Goal: Information Seeking & Learning: Learn about a topic

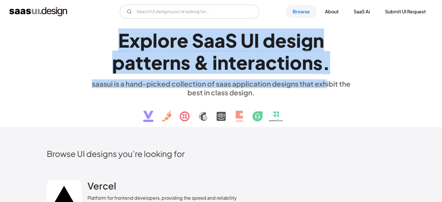
click at [324, 79] on div "E x p l o r e S a a S U I d e s i g n p a t t e r n s & i n t e r a c t i o n s…" at bounding box center [222, 75] width 268 height 104
click at [326, 71] on div "." at bounding box center [327, 62] width 8 height 22
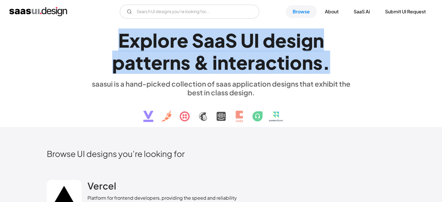
drag, startPoint x: 289, startPoint y: 61, endPoint x: 67, endPoint y: 40, distance: 222.8
click at [16, 29] on div "E x p l o r e S a a S U I d e s i g n p a t t e r n s & i n t e r a c t i o n s…" at bounding box center [221, 75] width 442 height 104
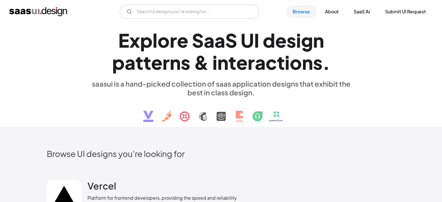
click at [106, 45] on h1 "E x p l o r e S a a S U I d e s i g n p a t t e r n s & i n t e r a c t i o n s…" at bounding box center [222, 51] width 268 height 45
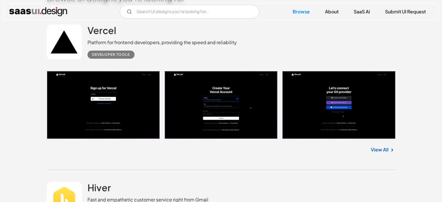
scroll to position [145, 0]
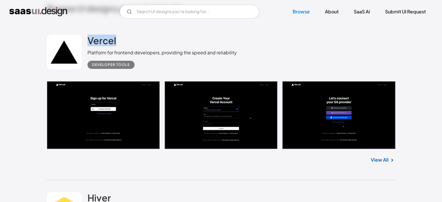
drag, startPoint x: 137, startPoint y: 42, endPoint x: 45, endPoint y: 64, distance: 94.2
click at [77, 81] on div "Vercel Platform for frontend developers, providing the speed and reliability De…" at bounding box center [221, 101] width 349 height 157
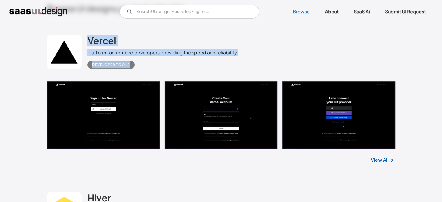
drag, startPoint x: 37, startPoint y: 34, endPoint x: 145, endPoint y: 72, distance: 114.2
click at [145, 72] on div "Vercel Platform for frontend developers, providing the speed and reliability De…" at bounding box center [221, 52] width 349 height 58
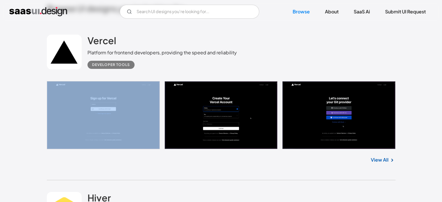
click at [145, 72] on div "Vercel Platform for frontend developers, providing the speed and reliability De…" at bounding box center [221, 52] width 349 height 58
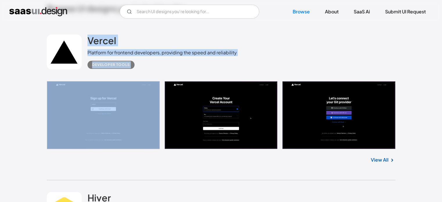
drag, startPoint x: 145, startPoint y: 72, endPoint x: 137, endPoint y: 45, distance: 28.0
click at [137, 45] on div "Vercel Platform for frontend developers, providing the speed and reliability De…" at bounding box center [221, 52] width 349 height 58
click at [137, 45] on div "Vercel Platform for frontend developers, providing the speed and reliability De…" at bounding box center [162, 52] width 149 height 34
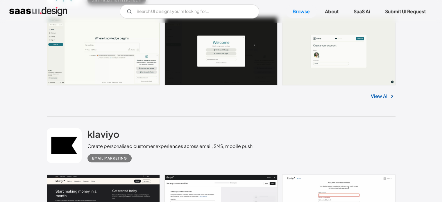
scroll to position [1221, 0]
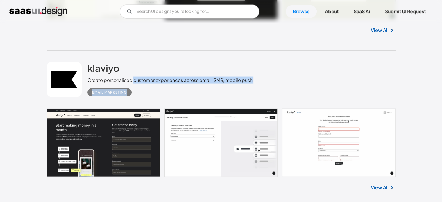
drag, startPoint x: 134, startPoint y: 76, endPoint x: 238, endPoint y: 86, distance: 105.1
click at [238, 86] on div "klaviyo Create personalised customer experiences across email, SMS, mobile push…" at bounding box center [170, 79] width 165 height 34
click at [242, 81] on div "Create personalised customer experiences across email, SMS, mobile push" at bounding box center [170, 80] width 165 height 7
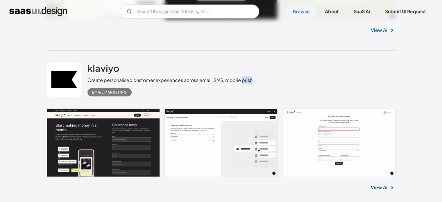
click at [242, 81] on div "Create personalised customer experiences across email, SMS, mobile push" at bounding box center [170, 80] width 165 height 7
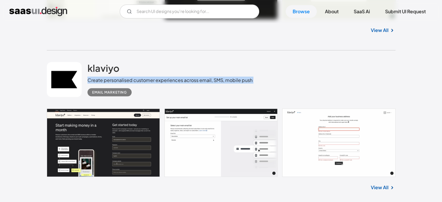
click at [242, 81] on div "Create personalised customer experiences across email, SMS, mobile push" at bounding box center [170, 80] width 165 height 7
click at [238, 82] on div "Create personalised customer experiences across email, SMS, mobile push" at bounding box center [170, 80] width 165 height 7
click at [238, 81] on div "Create personalised customer experiences across email, SMS, mobile push" at bounding box center [170, 80] width 165 height 7
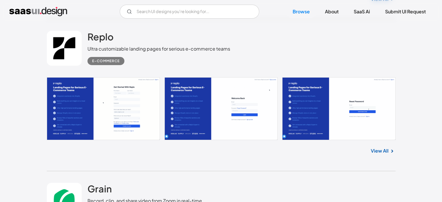
scroll to position [4158, 0]
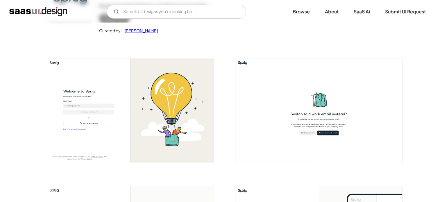
scroll to position [87, 0]
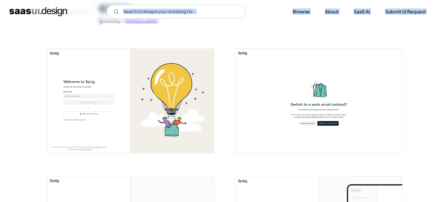
click at [102, 19] on div "V7 Labs Gen AI Application Design Best-in-class data labeling tool. GenAI Close…" at bounding box center [221, 11] width 442 height 23
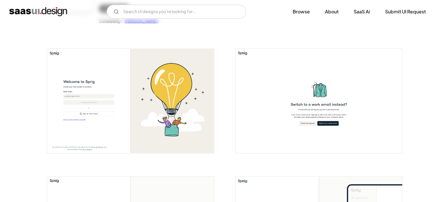
click at [91, 17] on div "V7 Labs Gen AI Application Design Best-in-class data labeling tool. GenAI Close…" at bounding box center [221, 12] width 424 height 14
drag, startPoint x: 94, startPoint y: 17, endPoint x: 105, endPoint y: 14, distance: 11.1
click at [105, 14] on div "V7 Labs Gen AI Application Design Best-in-class data labeling tool. GenAI Close…" at bounding box center [221, 12] width 424 height 14
drag, startPoint x: 99, startPoint y: 13, endPoint x: 103, endPoint y: 13, distance: 3.8
click at [103, 13] on div "V7 Labs Gen AI Application Design Best-in-class data labeling tool. GenAI Close…" at bounding box center [221, 12] width 424 height 14
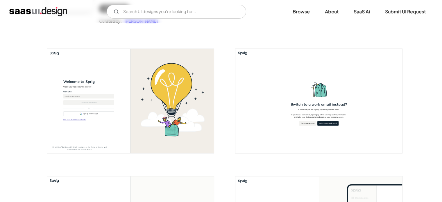
drag, startPoint x: 90, startPoint y: 14, endPoint x: 98, endPoint y: 14, distance: 8.2
click at [98, 14] on div "V7 Labs Gen AI Application Design Best-in-class data labeling tool. GenAI Close…" at bounding box center [221, 12] width 424 height 14
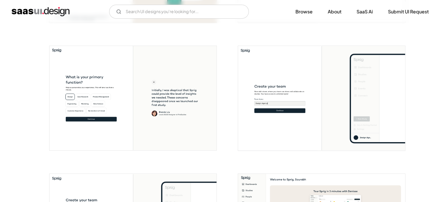
scroll to position [233, 0]
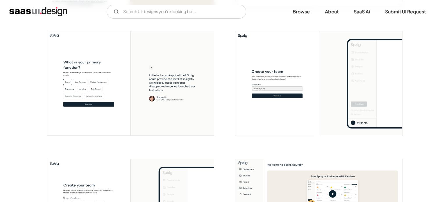
click at [85, 66] on img "open lightbox" at bounding box center [130, 83] width 167 height 104
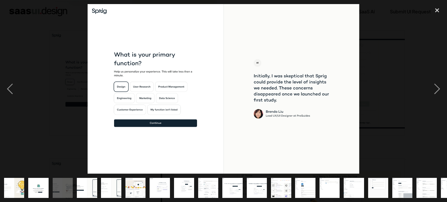
click at [143, 77] on img at bounding box center [224, 89] width 272 height 170
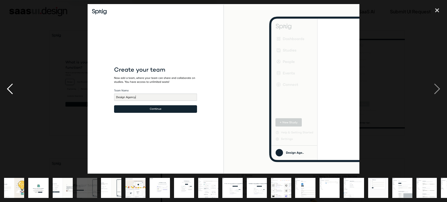
click at [15, 89] on div "previous image" at bounding box center [10, 89] width 20 height 170
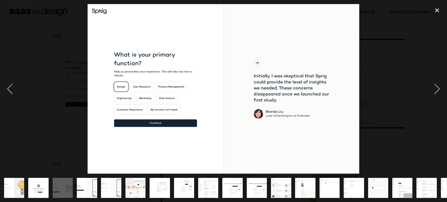
click at [62, 55] on div at bounding box center [223, 89] width 447 height 170
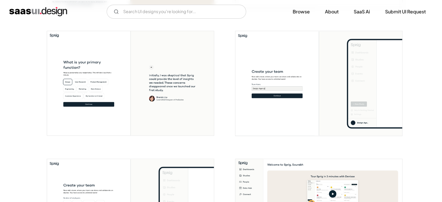
click at [162, 82] on img "open lightbox" at bounding box center [130, 83] width 167 height 104
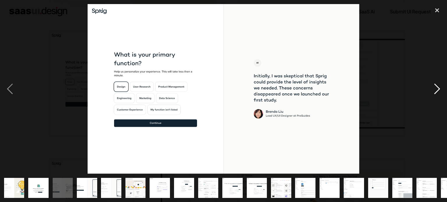
click at [442, 88] on div "next image" at bounding box center [437, 89] width 20 height 170
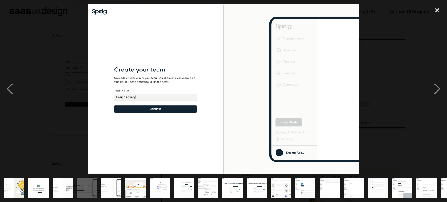
click at [214, 85] on img at bounding box center [223, 89] width 271 height 170
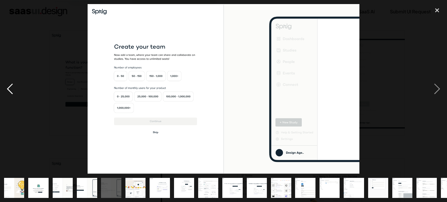
click at [1, 87] on div "previous image" at bounding box center [10, 89] width 20 height 170
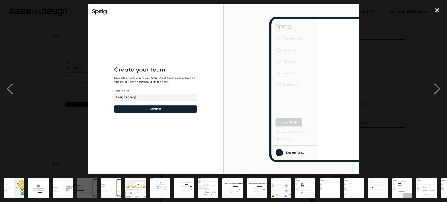
click at [342, 92] on img at bounding box center [223, 89] width 271 height 170
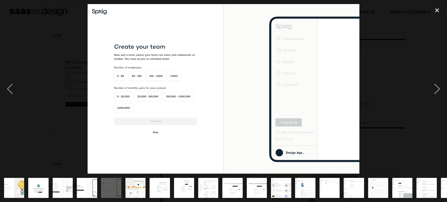
click at [342, 94] on img at bounding box center [223, 89] width 271 height 170
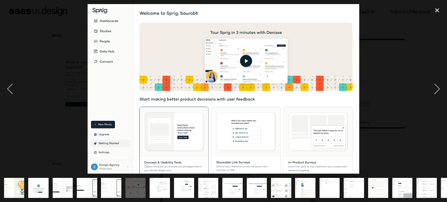
drag, startPoint x: 223, startPoint y: 54, endPoint x: 209, endPoint y: 82, distance: 30.8
drag, startPoint x: 209, startPoint y: 82, endPoint x: 192, endPoint y: 99, distance: 24.7
drag, startPoint x: 192, startPoint y: 99, endPoint x: 184, endPoint y: 72, distance: 28.6
drag, startPoint x: 184, startPoint y: 72, endPoint x: 186, endPoint y: 61, distance: 10.9
drag, startPoint x: 186, startPoint y: 61, endPoint x: 187, endPoint y: 53, distance: 8.2
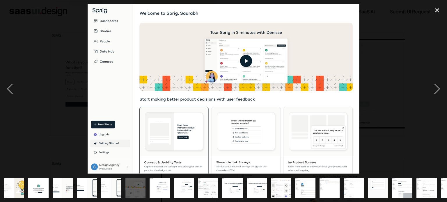
drag, startPoint x: 187, startPoint y: 53, endPoint x: 183, endPoint y: 60, distance: 8.2
drag, startPoint x: 183, startPoint y: 60, endPoint x: 192, endPoint y: 57, distance: 9.7
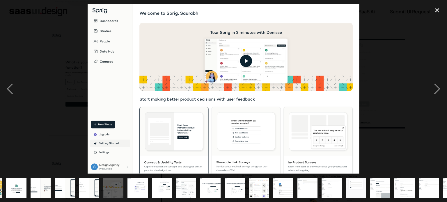
scroll to position [0, 22]
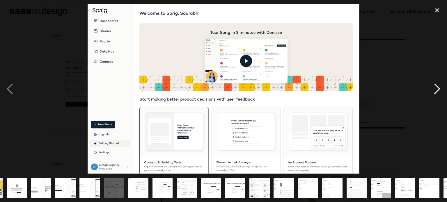
click at [438, 88] on div "next image" at bounding box center [437, 89] width 20 height 170
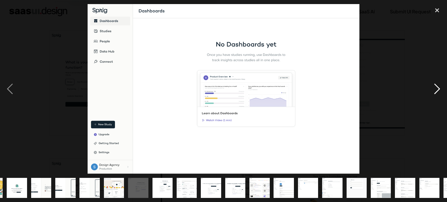
click at [433, 87] on div "next image" at bounding box center [437, 89] width 20 height 170
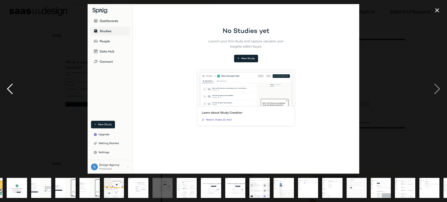
click at [7, 93] on div "previous image" at bounding box center [10, 89] width 20 height 170
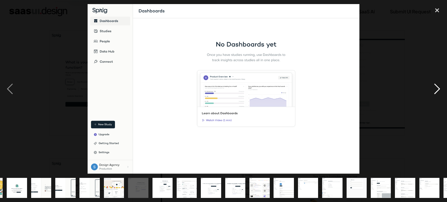
click at [437, 91] on div "next image" at bounding box center [437, 89] width 20 height 170
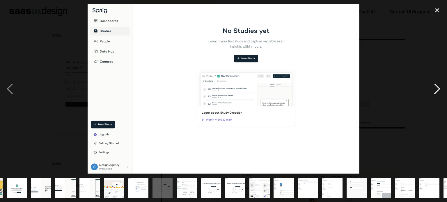
click at [438, 90] on div "next image" at bounding box center [437, 89] width 20 height 170
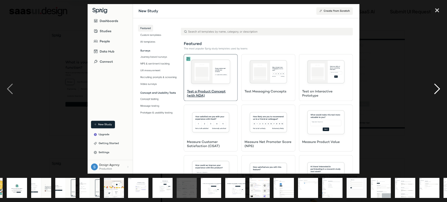
click at [436, 89] on div "next image" at bounding box center [437, 89] width 20 height 170
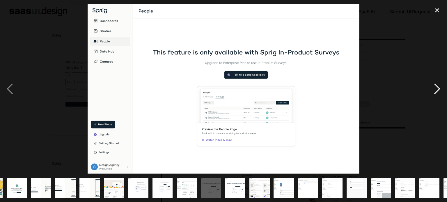
click at [436, 89] on div "next image" at bounding box center [437, 89] width 20 height 170
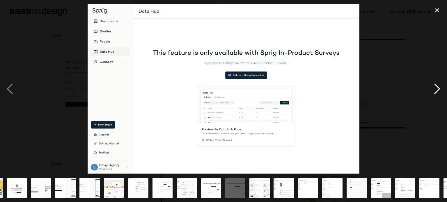
click at [436, 89] on div "next image" at bounding box center [437, 89] width 20 height 170
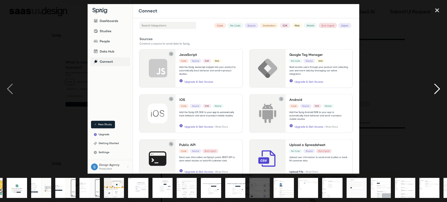
click at [437, 86] on div "next image" at bounding box center [437, 89] width 20 height 170
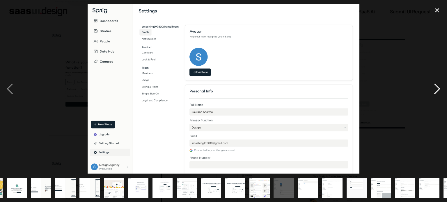
click at [430, 88] on div "next image" at bounding box center [437, 89] width 20 height 170
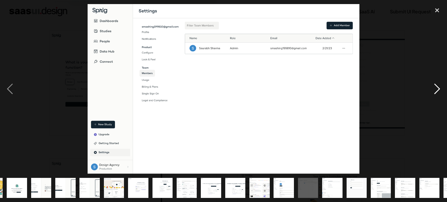
click at [430, 88] on div "next image" at bounding box center [437, 89] width 20 height 170
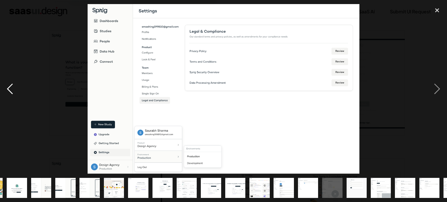
click at [1, 80] on div "previous image" at bounding box center [10, 89] width 20 height 170
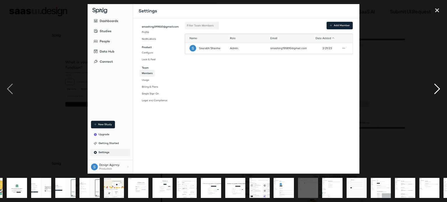
click at [442, 102] on div "next image" at bounding box center [437, 89] width 20 height 170
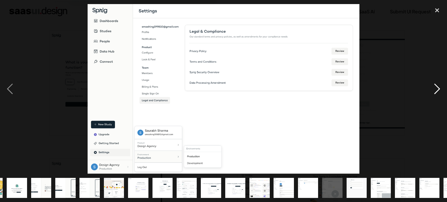
click at [442, 90] on div "next image" at bounding box center [437, 89] width 20 height 170
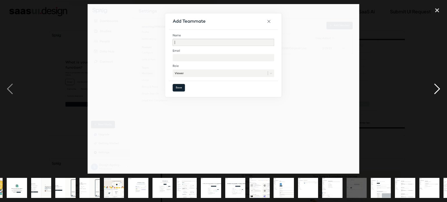
drag, startPoint x: 439, startPoint y: 90, endPoint x: 438, endPoint y: 94, distance: 3.5
click at [438, 94] on div "next image" at bounding box center [437, 89] width 20 height 170
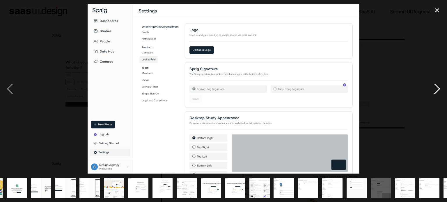
click at [437, 94] on div "next image" at bounding box center [437, 89] width 20 height 170
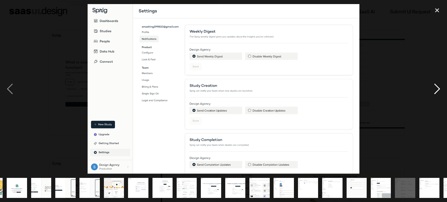
click at [442, 91] on div "next image" at bounding box center [437, 89] width 20 height 170
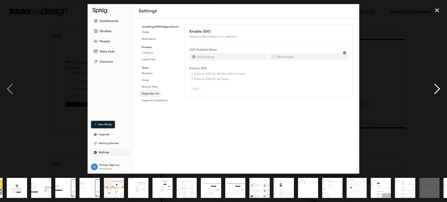
click at [442, 92] on div "next image" at bounding box center [437, 89] width 20 height 170
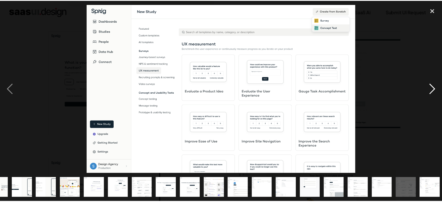
scroll to position [0, 67]
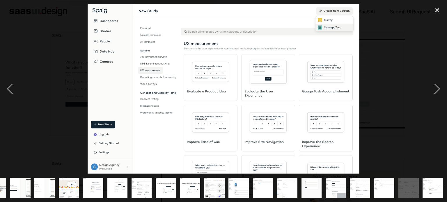
click at [394, 93] on div at bounding box center [223, 89] width 447 height 170
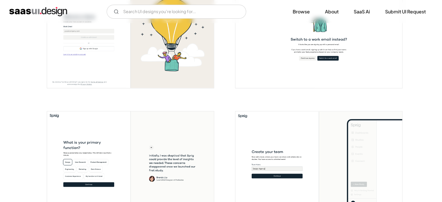
scroll to position [0, 0]
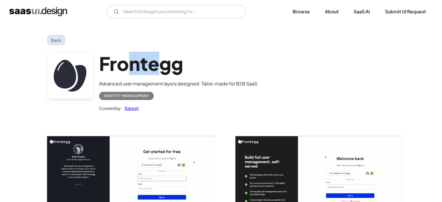
drag, startPoint x: 123, startPoint y: 59, endPoint x: 156, endPoint y: 65, distance: 33.7
click at [156, 65] on h1 "Frontegg" at bounding box center [178, 63] width 158 height 22
drag, startPoint x: 117, startPoint y: 67, endPoint x: 163, endPoint y: 68, distance: 46.0
click at [163, 68] on h1 "Frontegg" at bounding box center [178, 63] width 158 height 22
click at [146, 68] on h1 "Frontegg" at bounding box center [178, 63] width 158 height 22
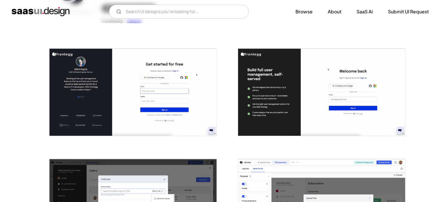
scroll to position [87, 0]
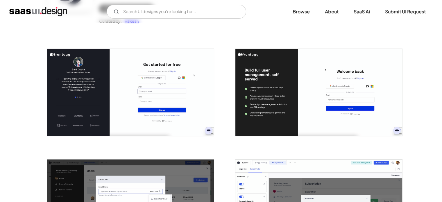
click at [175, 93] on img "open lightbox" at bounding box center [130, 92] width 167 height 87
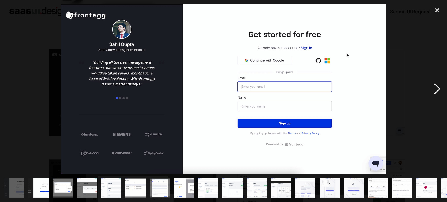
click at [442, 99] on div "next image" at bounding box center [437, 89] width 20 height 170
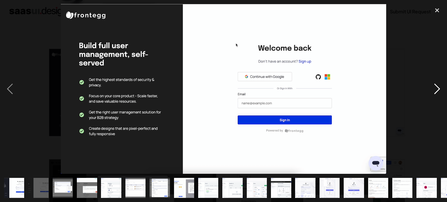
click at [442, 100] on div "next image" at bounding box center [437, 89] width 20 height 170
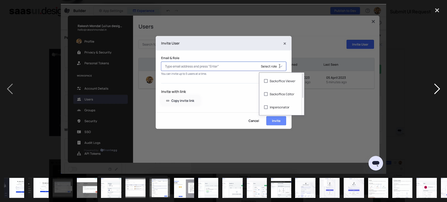
click at [442, 100] on div "next image" at bounding box center [437, 89] width 20 height 170
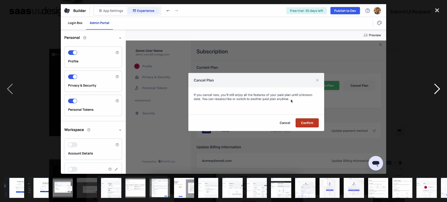
click at [442, 100] on div "next image" at bounding box center [437, 89] width 20 height 170
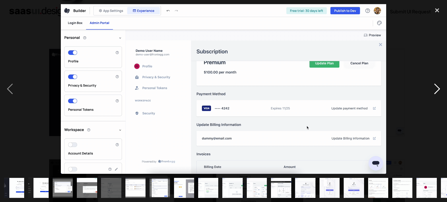
click at [440, 101] on div "next image" at bounding box center [437, 89] width 20 height 170
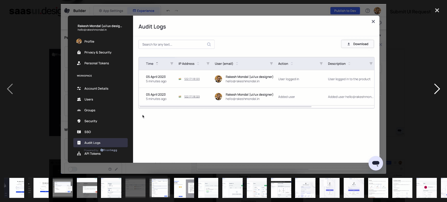
click at [436, 86] on div "next image" at bounding box center [437, 89] width 20 height 170
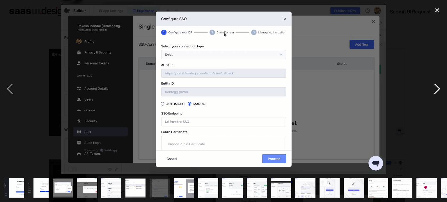
click at [435, 94] on div "next image" at bounding box center [437, 89] width 20 height 170
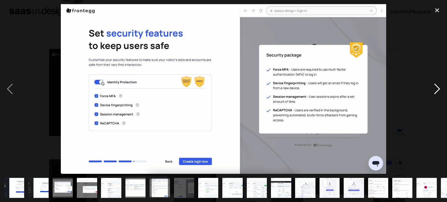
click at [437, 86] on div "next image" at bounding box center [437, 89] width 20 height 170
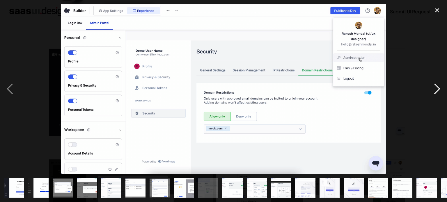
click at [431, 90] on div "next image" at bounding box center [437, 89] width 20 height 170
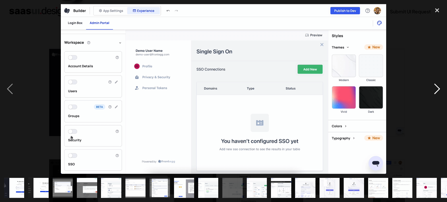
click at [431, 91] on div "next image" at bounding box center [437, 89] width 20 height 170
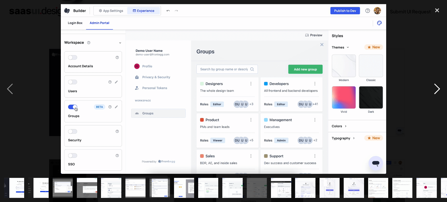
click at [431, 91] on div "next image" at bounding box center [437, 89] width 20 height 170
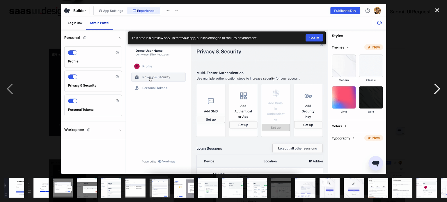
click at [430, 92] on div "next image" at bounding box center [437, 89] width 20 height 170
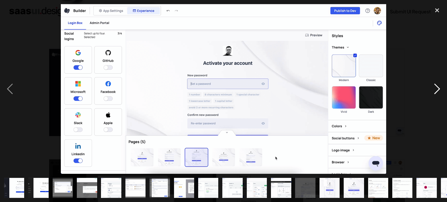
click at [430, 92] on div "next image" at bounding box center [437, 89] width 20 height 170
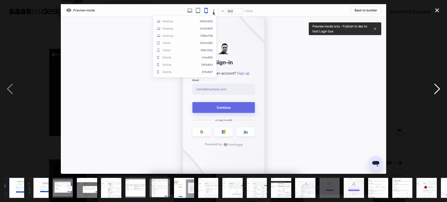
click at [430, 92] on div "next image" at bounding box center [437, 89] width 20 height 170
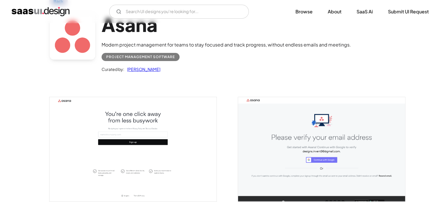
scroll to position [116, 0]
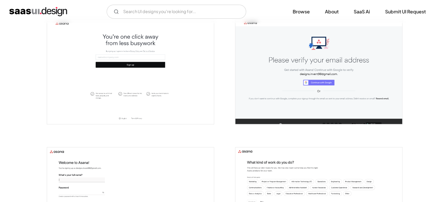
click at [163, 67] on img "open lightbox" at bounding box center [130, 72] width 167 height 104
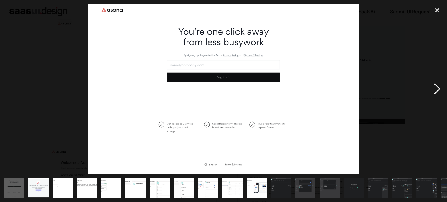
click at [436, 93] on div "next image" at bounding box center [437, 89] width 20 height 170
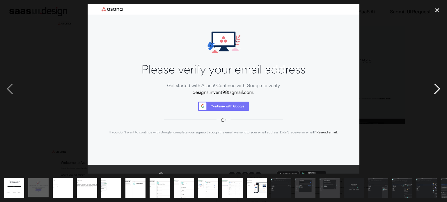
click at [436, 93] on div "next image" at bounding box center [437, 89] width 20 height 170
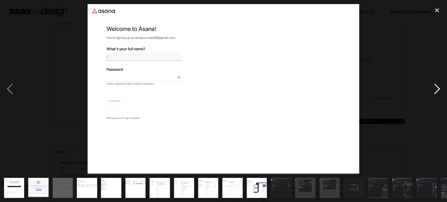
click at [436, 93] on div "next image" at bounding box center [437, 89] width 20 height 170
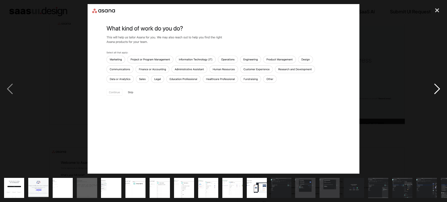
click at [436, 93] on div "next image" at bounding box center [437, 89] width 20 height 170
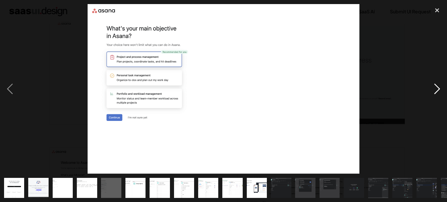
click at [431, 92] on div "next image" at bounding box center [437, 89] width 20 height 170
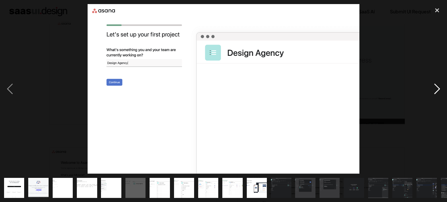
click at [431, 92] on div "next image" at bounding box center [437, 89] width 20 height 170
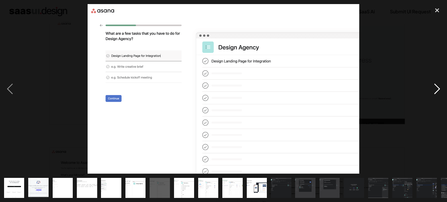
click at [431, 92] on div "next image" at bounding box center [437, 89] width 20 height 170
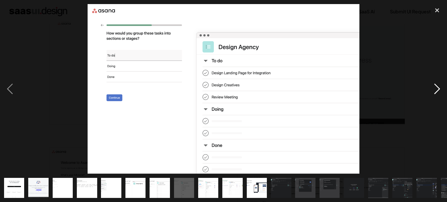
click at [431, 92] on div "next image" at bounding box center [437, 89] width 20 height 170
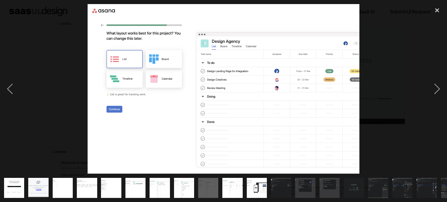
drag, startPoint x: 194, startPoint y: 130, endPoint x: 219, endPoint y: 183, distance: 58.9
click at [212, 170] on div at bounding box center [223, 101] width 447 height 202
click at [442, 98] on div "next image" at bounding box center [437, 89] width 20 height 170
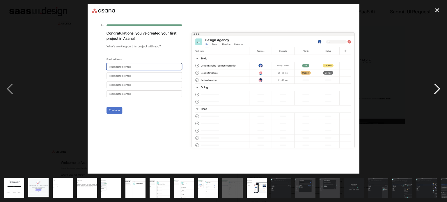
click at [440, 93] on div "next image" at bounding box center [437, 89] width 20 height 170
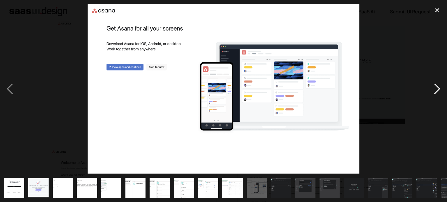
click at [435, 93] on div "next image" at bounding box center [437, 89] width 20 height 170
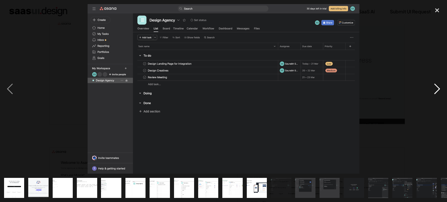
click at [428, 83] on div "next image" at bounding box center [437, 89] width 20 height 170
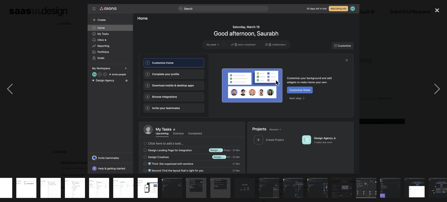
scroll to position [0, 140]
